Goal: Find specific page/section: Find specific page/section

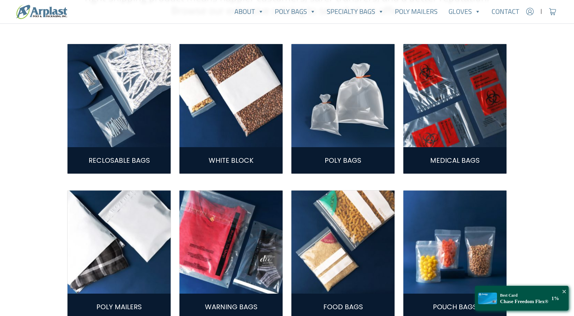
scroll to position [230, 0]
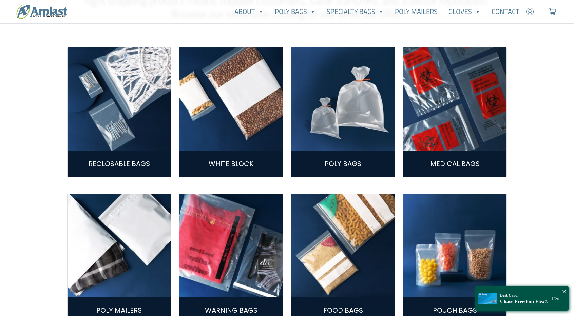
click at [340, 73] on img at bounding box center [342, 99] width 103 height 103
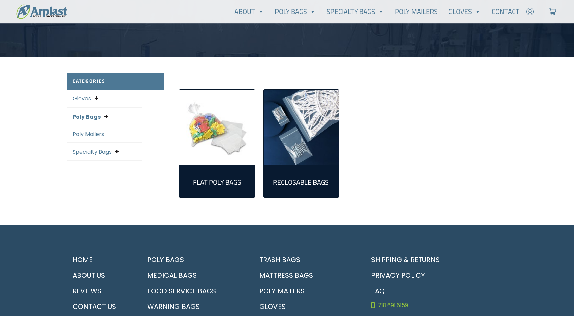
scroll to position [145, 0]
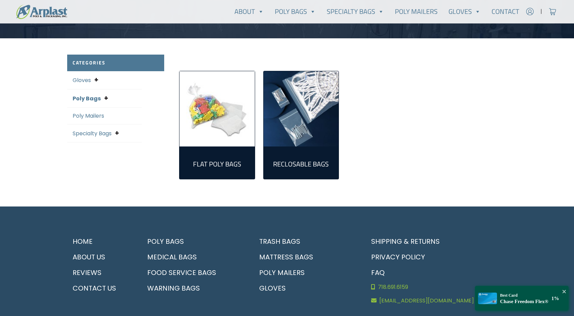
click at [235, 143] on img "Visit product category Flat Poly Bags" at bounding box center [217, 108] width 75 height 75
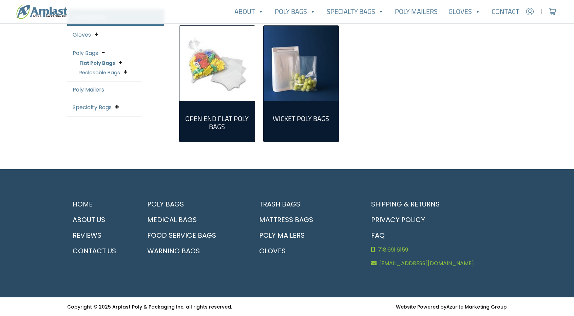
scroll to position [190, 0]
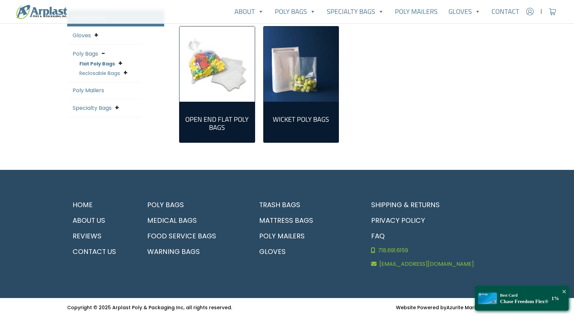
click at [234, 113] on link "Open End Flat Poly Bags (298)" at bounding box center [217, 122] width 64 height 30
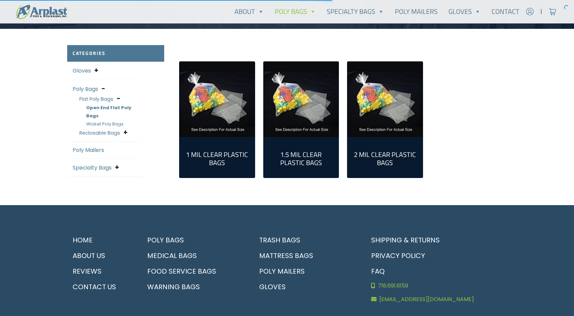
scroll to position [155, 0]
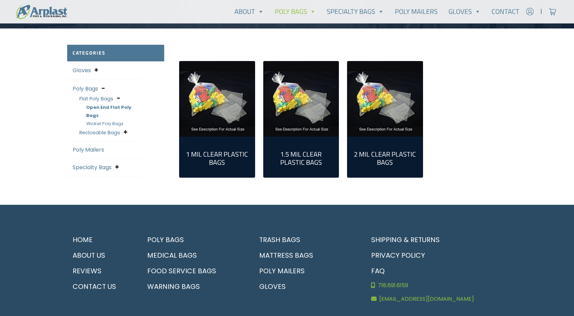
click at [361, 138] on div "2 Mil Clear Plastic Bags (124)" at bounding box center [384, 157] width 75 height 41
click at [369, 147] on link "2 Mil Clear Plastic Bags (124)" at bounding box center [385, 157] width 64 height 30
